Goal: Information Seeking & Learning: Learn about a topic

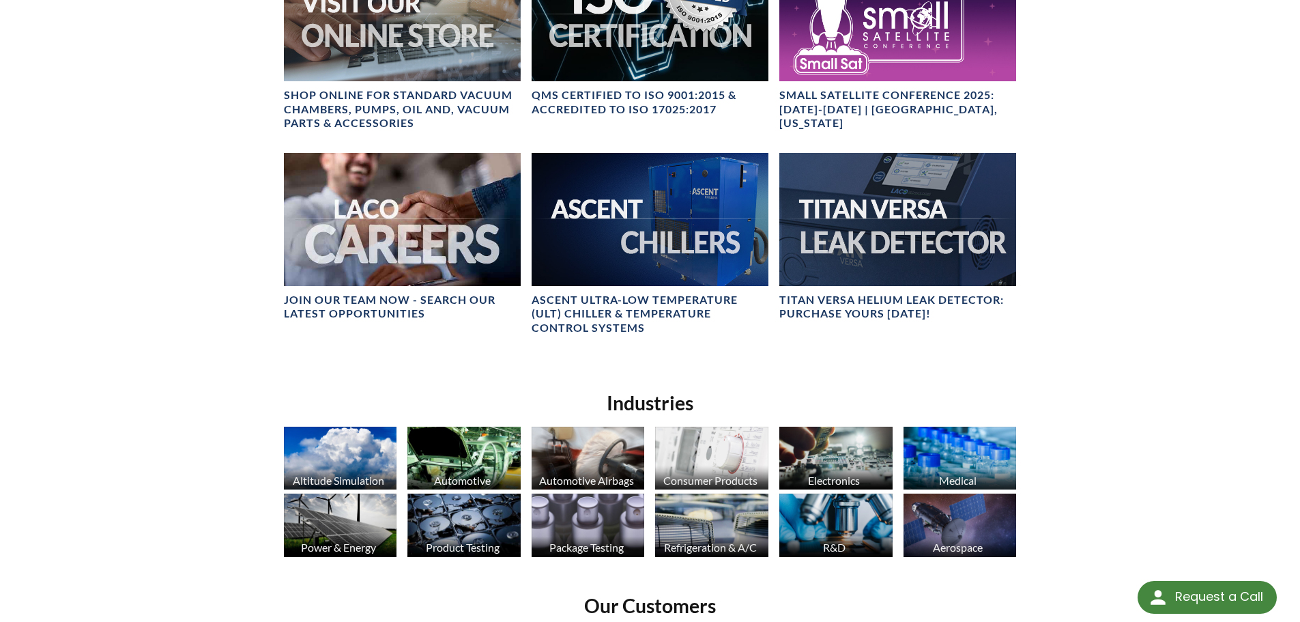
scroll to position [683, 0]
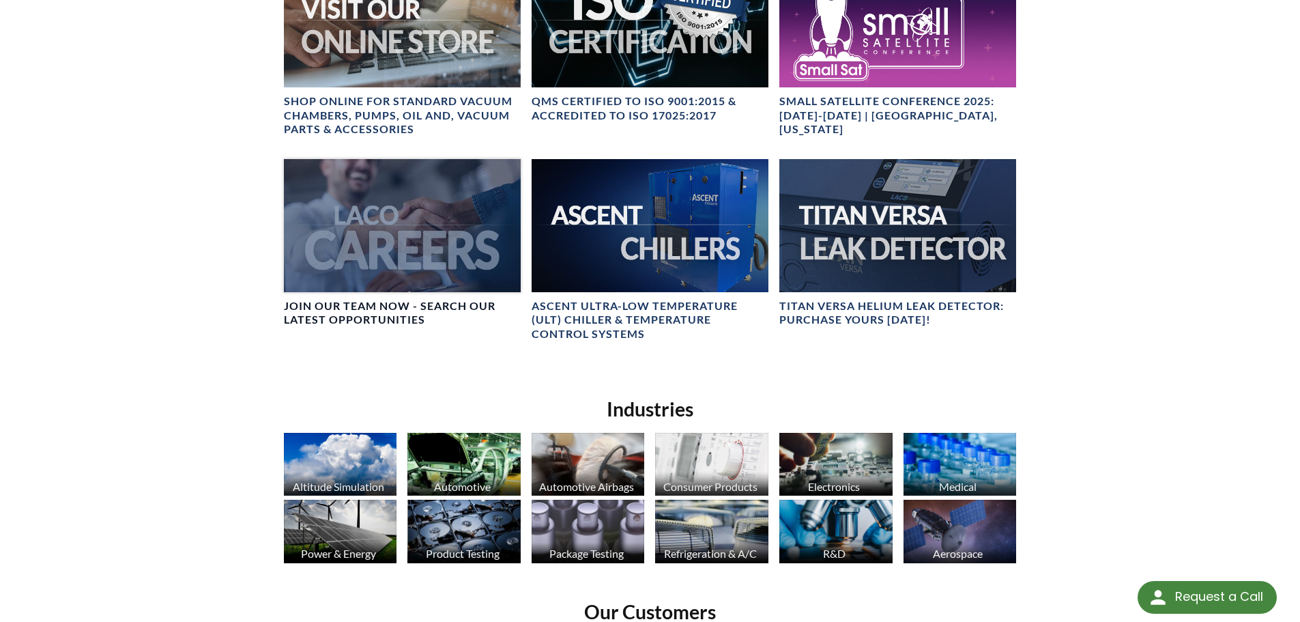
click at [381, 254] on div at bounding box center [402, 225] width 237 height 133
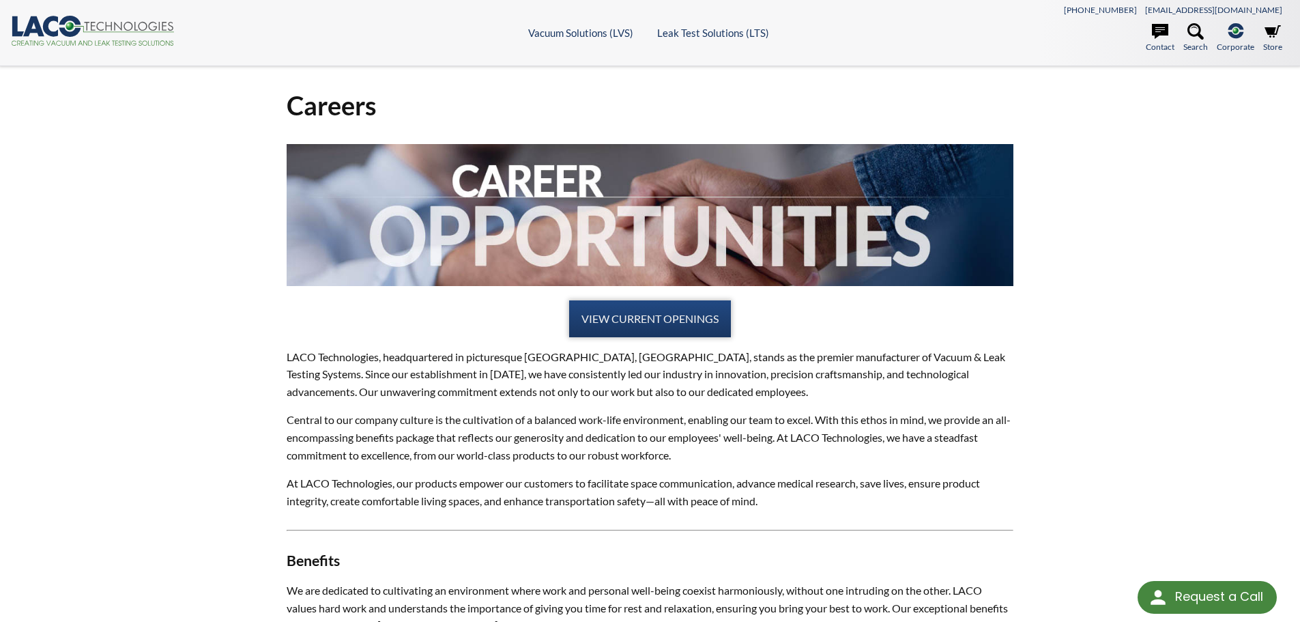
click at [619, 305] on link "VIEW CURRENT OPENINGS" at bounding box center [650, 318] width 162 height 37
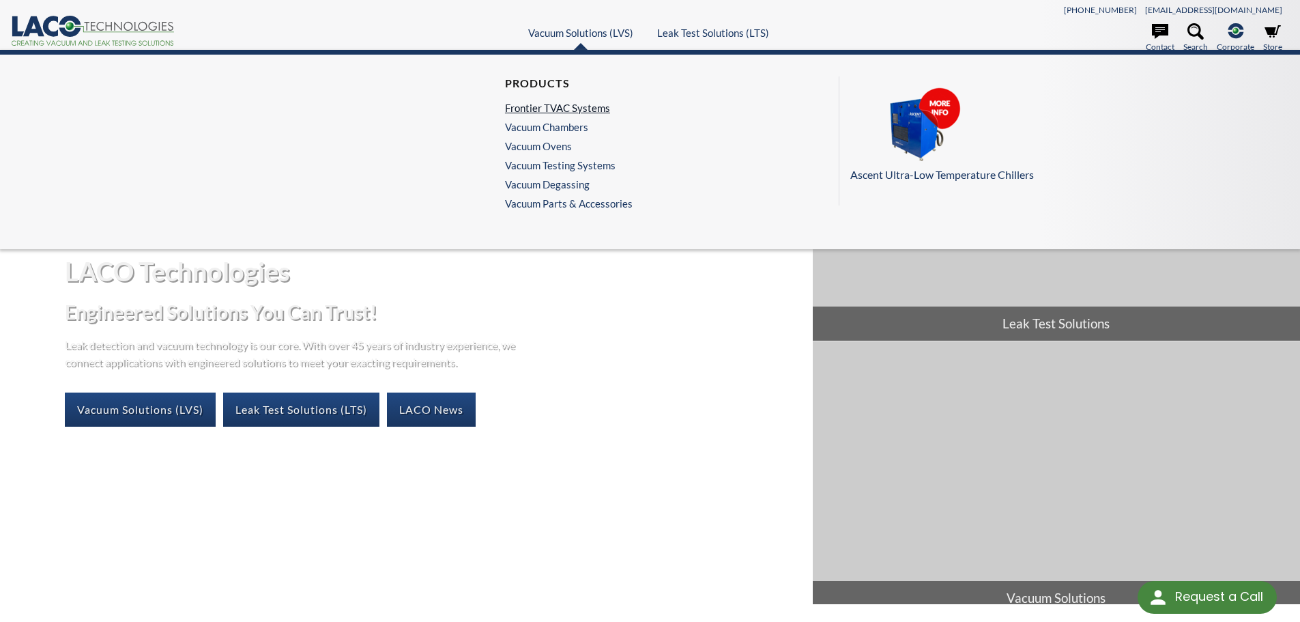
click at [553, 108] on link "Frontier TVAC Systems" at bounding box center [565, 108] width 121 height 12
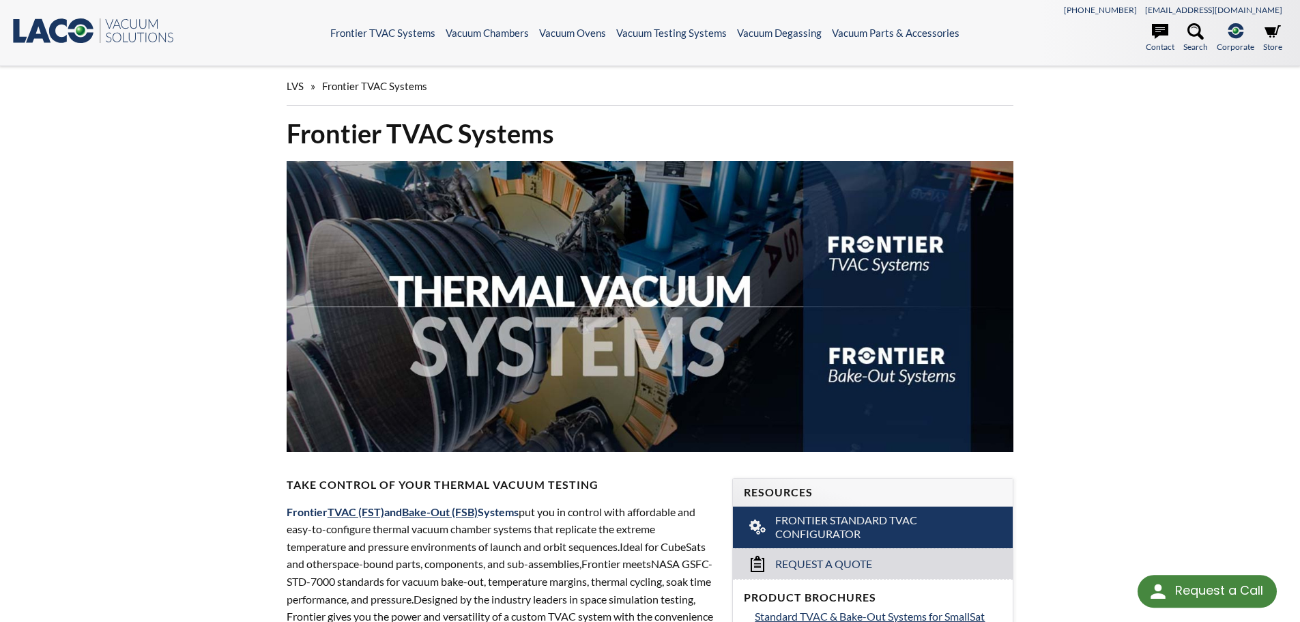
select select "Language Translate Widget"
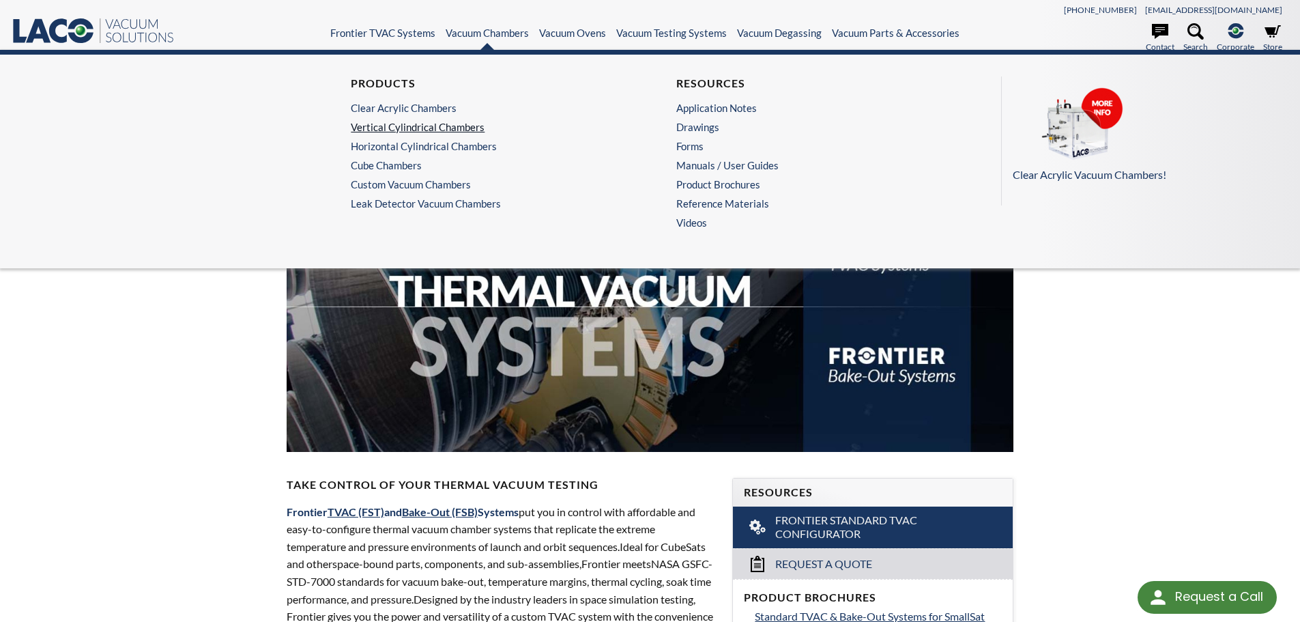
click at [441, 127] on link "Vertical Cylindrical Chambers" at bounding box center [484, 127] width 266 height 12
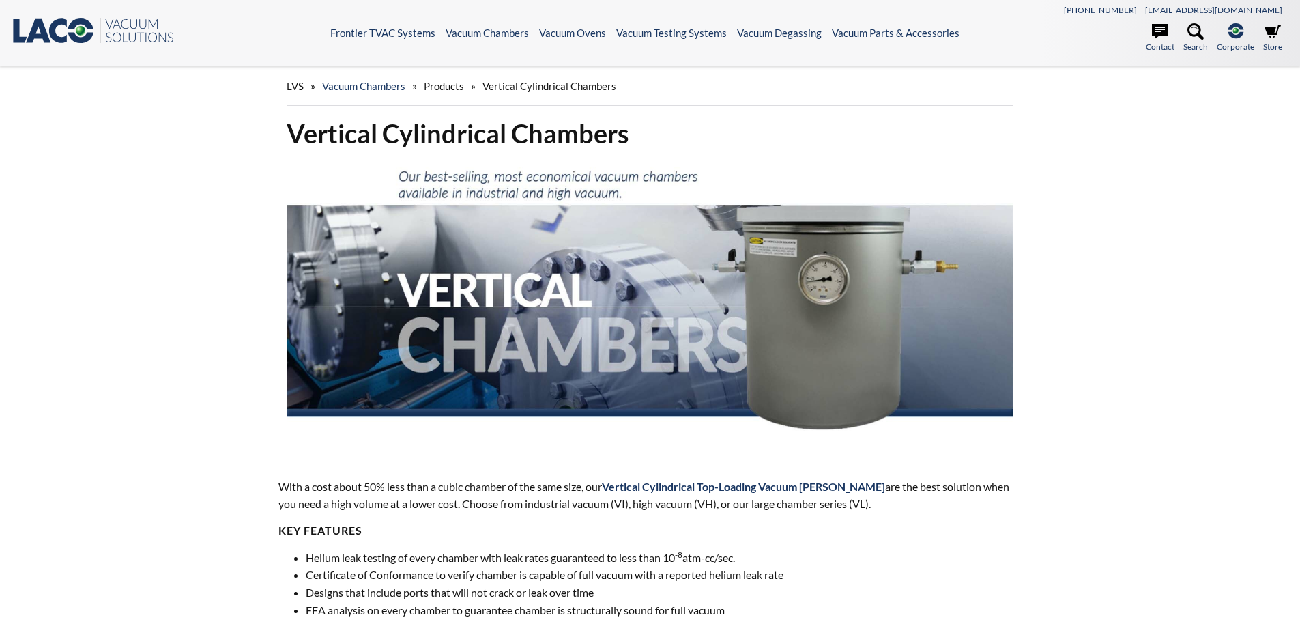
select select "Language Translate Widget"
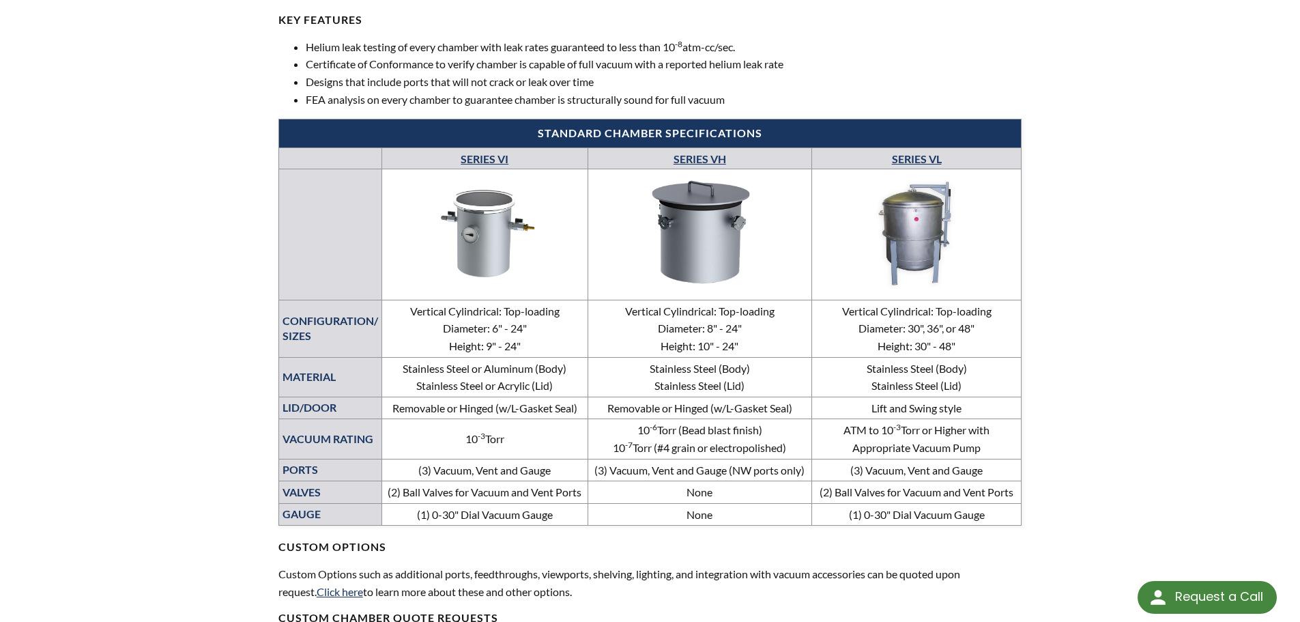
scroll to position [546, 0]
